Goal: Information Seeking & Learning: Learn about a topic

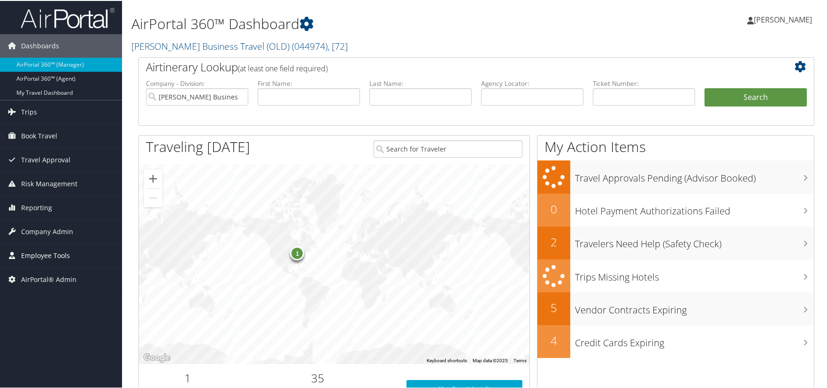
click at [50, 246] on span "Employee Tools" at bounding box center [45, 254] width 49 height 23
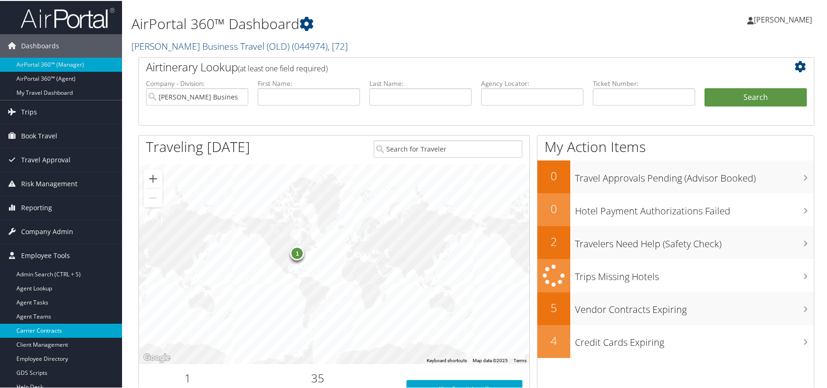
click at [57, 331] on link "Carrier Contracts" at bounding box center [61, 330] width 122 height 14
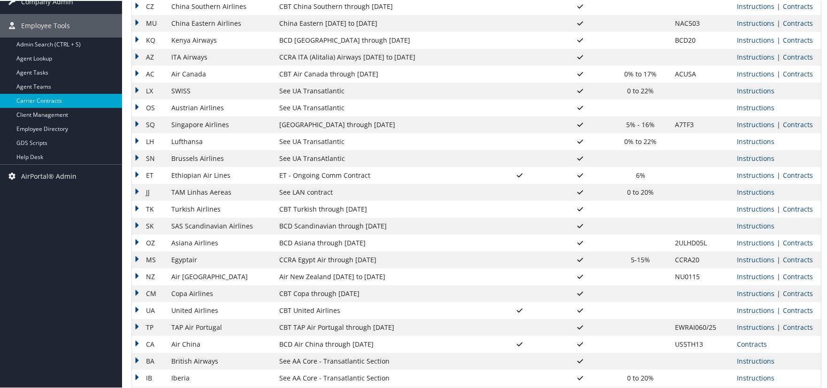
scroll to position [235, 0]
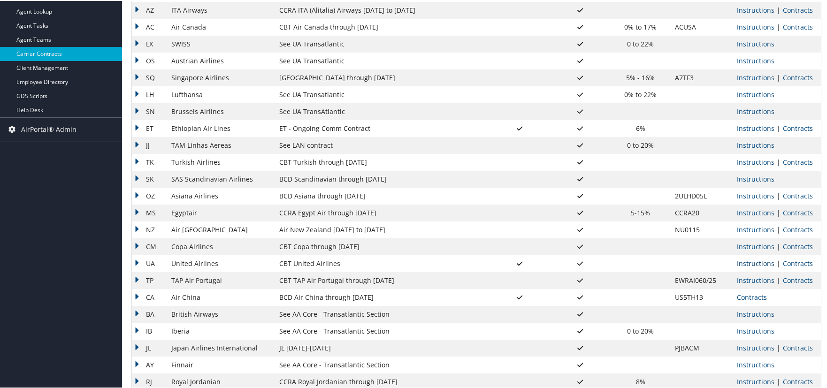
click at [753, 263] on link "Instructions" at bounding box center [756, 262] width 38 height 9
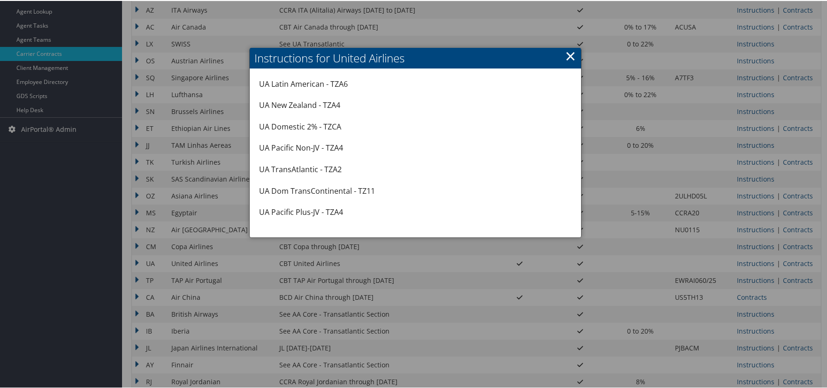
click at [566, 55] on link "×" at bounding box center [570, 55] width 11 height 19
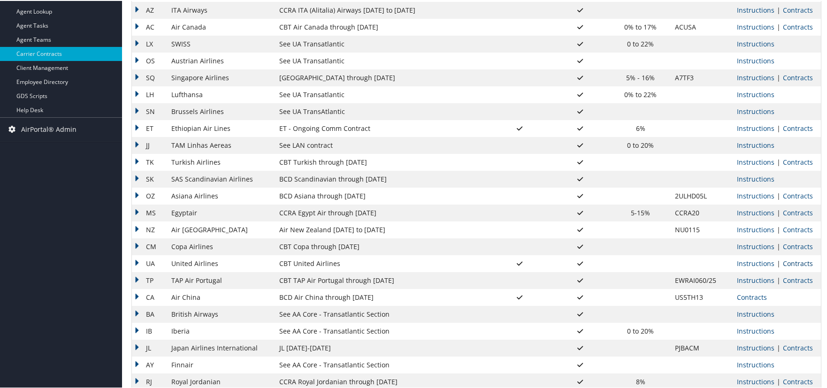
click at [795, 261] on link "Contracts" at bounding box center [798, 262] width 30 height 9
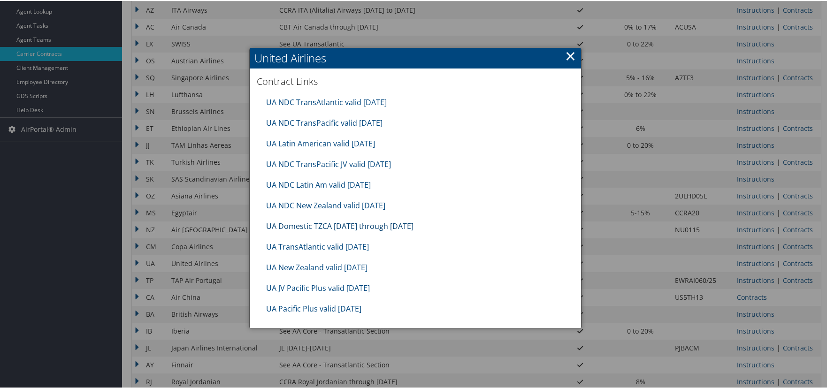
click at [311, 224] on link "UA Domestic TZCA 7.1.25 through 9.30.25" at bounding box center [339, 225] width 147 height 10
click at [567, 56] on link "×" at bounding box center [570, 55] width 11 height 19
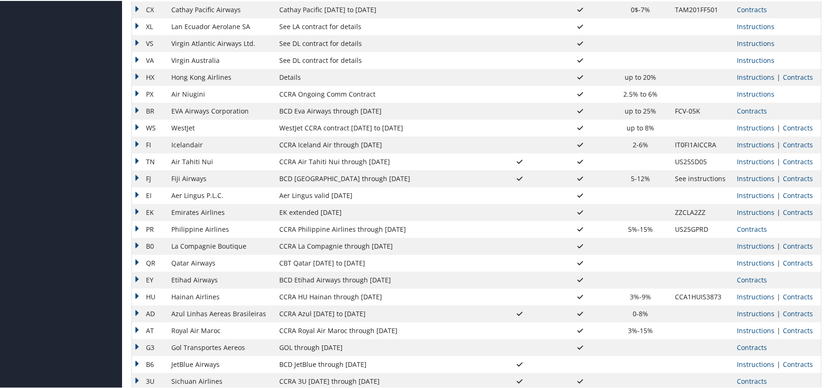
scroll to position [692, 0]
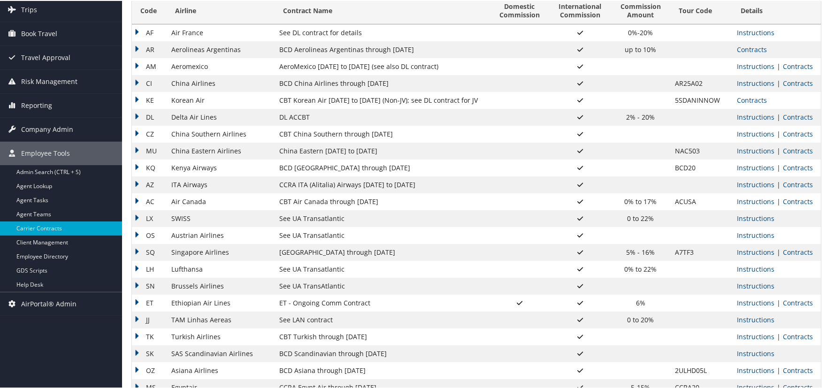
scroll to position [0, 0]
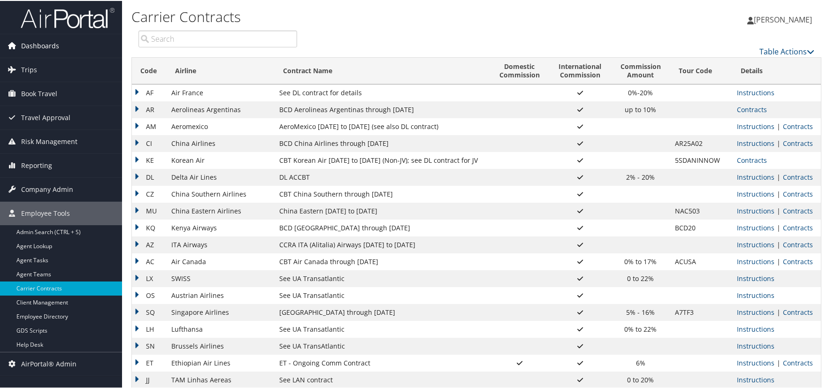
drag, startPoint x: 50, startPoint y: 46, endPoint x: 55, endPoint y: 52, distance: 7.6
click at [50, 46] on span "Dashboards" at bounding box center [40, 44] width 38 height 23
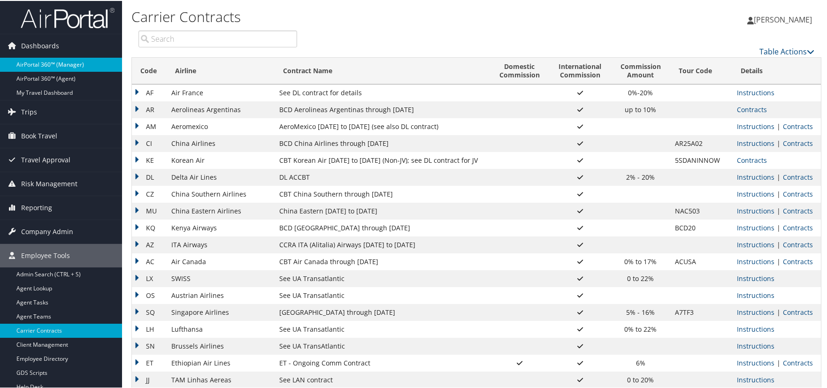
click at [58, 65] on link "AirPortal 360™ (Manager)" at bounding box center [61, 64] width 122 height 14
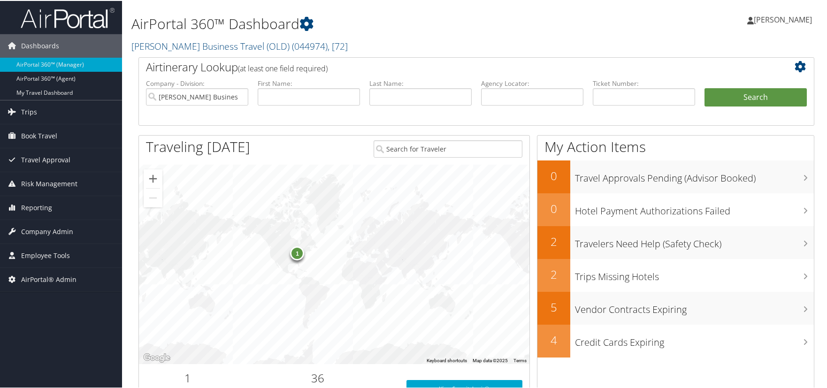
drag, startPoint x: 52, startPoint y: 340, endPoint x: 52, endPoint y: 293, distance: 47.4
click at [52, 339] on div "Dashboards AirPortal 360™ (Manager) AirPortal 360™ (Agent) My Travel Dashboard …" at bounding box center [415, 306] width 831 height 612
drag, startPoint x: 68, startPoint y: 336, endPoint x: 18, endPoint y: 306, distance: 58.4
click at [68, 336] on div "Dashboards AirPortal 360™ (Manager) AirPortal 360™ (Agent) My Travel Dashboard …" at bounding box center [415, 306] width 831 height 612
click at [69, 333] on div "Dashboards AirPortal 360™ (Manager) AirPortal 360™ (Agent) My Travel Dashboard …" at bounding box center [415, 306] width 831 height 612
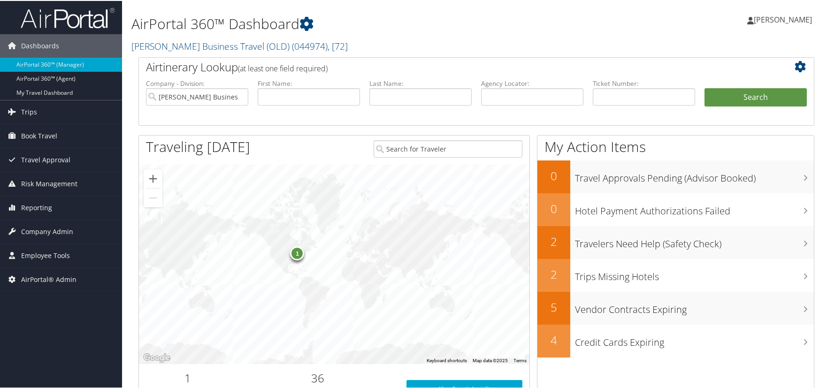
click at [689, 33] on div "[PERSON_NAME] [PERSON_NAME] My Settings Travel Agency Contacts Log Consulting T…" at bounding box center [692, 23] width 277 height 36
click at [632, 29] on div "[PERSON_NAME] [PERSON_NAME] My Settings Travel Agency Contacts Log Consulting T…" at bounding box center [692, 23] width 277 height 36
drag, startPoint x: 48, startPoint y: 349, endPoint x: 51, endPoint y: 344, distance: 6.3
click at [48, 348] on div "Dashboards AirPortal 360™ (Manager) AirPortal 360™ (Agent) My Travel Dashboard …" at bounding box center [415, 306] width 831 height 612
click at [61, 317] on div "Dashboards AirPortal 360™ (Manager) AirPortal 360™ (Agent) My Travel Dashboard …" at bounding box center [415, 306] width 831 height 612
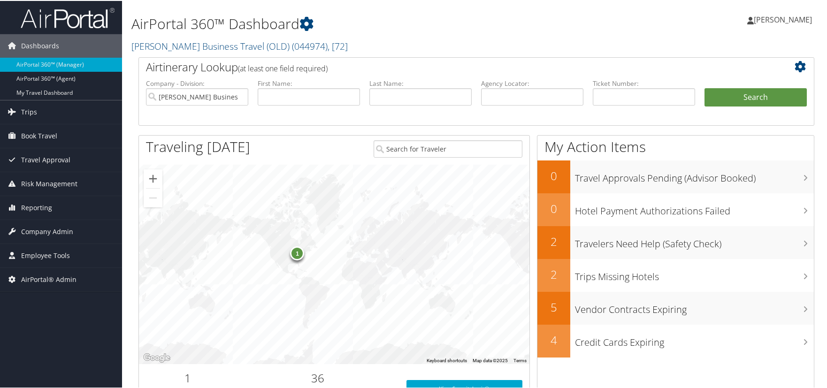
drag, startPoint x: 54, startPoint y: 342, endPoint x: 8, endPoint y: 313, distance: 54.3
click at [54, 339] on div "Dashboards AirPortal 360™ (Manager) AirPortal 360™ (Agent) My Travel Dashboard …" at bounding box center [415, 306] width 831 height 612
click at [79, 338] on div "Dashboards AirPortal 360™ (Manager) AirPortal 360™ (Agent) My Travel Dashboard …" at bounding box center [415, 306] width 831 height 612
click at [652, 15] on div "[PERSON_NAME] [PERSON_NAME] My Settings Travel Agency Contacts Log Consulting T…" at bounding box center [692, 23] width 277 height 36
click at [48, 338] on div "Dashboards AirPortal 360™ (Manager) AirPortal 360™ (Agent) My Travel Dashboard …" at bounding box center [415, 306] width 831 height 612
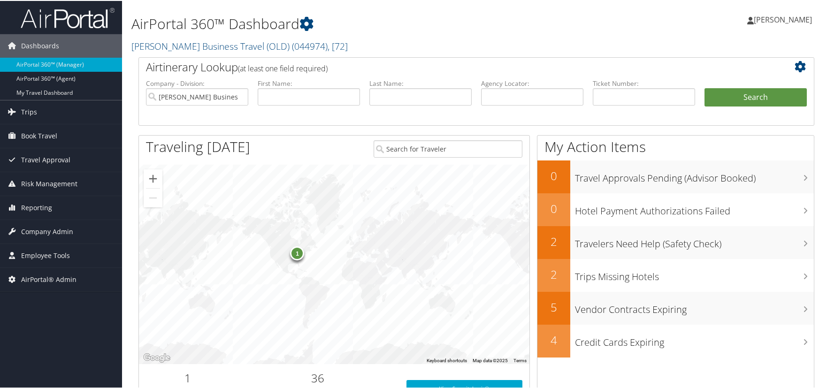
click at [43, 352] on div "Dashboards AirPortal 360™ (Manager) AirPortal 360™ (Agent) My Travel Dashboard …" at bounding box center [415, 306] width 831 height 612
